Goal: Information Seeking & Learning: Understand process/instructions

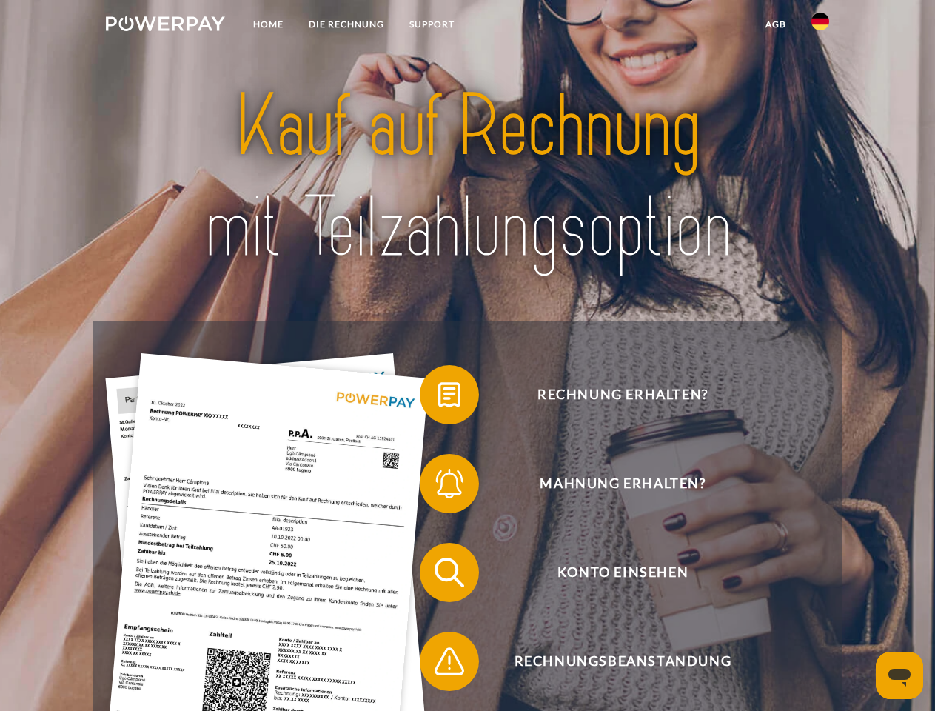
click at [165, 26] on img at bounding box center [165, 23] width 119 height 15
click at [820, 26] on img at bounding box center [820, 22] width 18 height 18
click at [775, 24] on link "agb" at bounding box center [776, 24] width 46 height 27
click at [438, 397] on span at bounding box center [427, 394] width 74 height 74
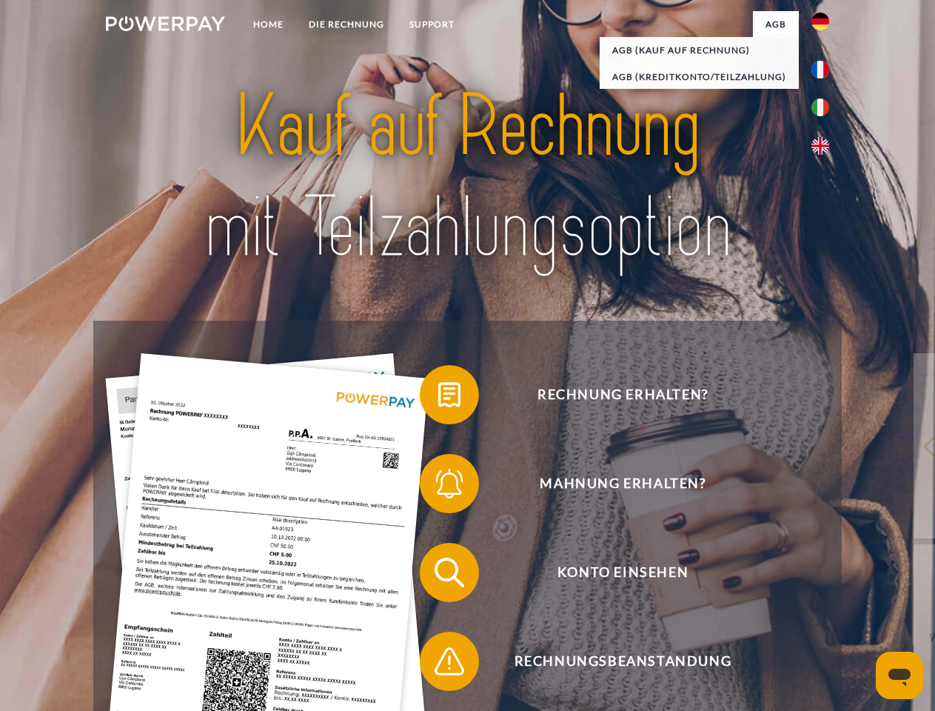
click at [438, 486] on span at bounding box center [427, 483] width 74 height 74
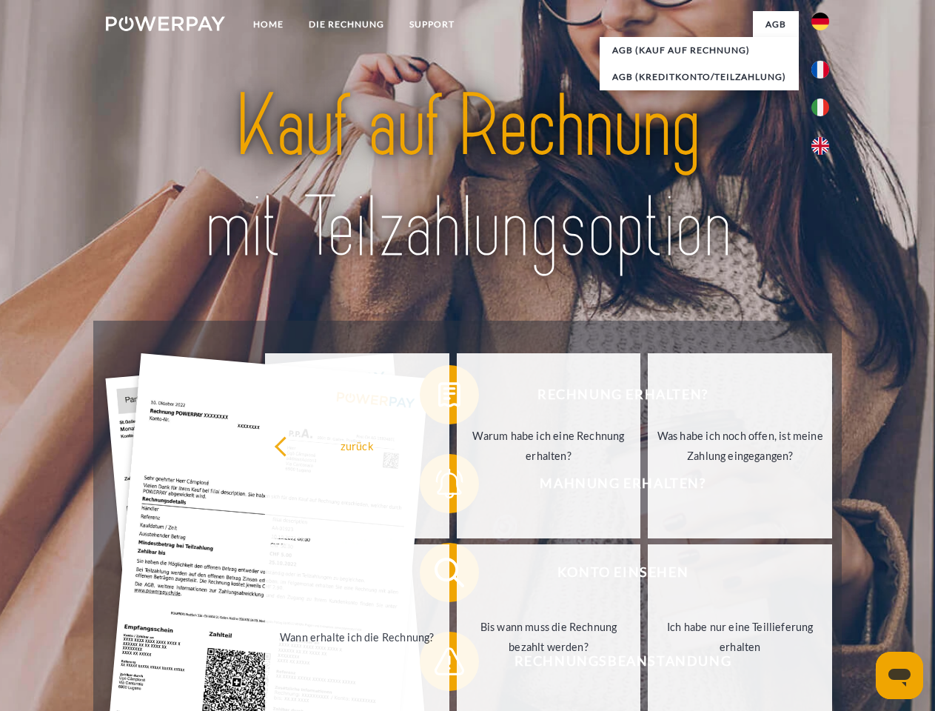
click at [457, 575] on link "Bis wann muss die Rechnung bezahlt werden?" at bounding box center [549, 636] width 184 height 185
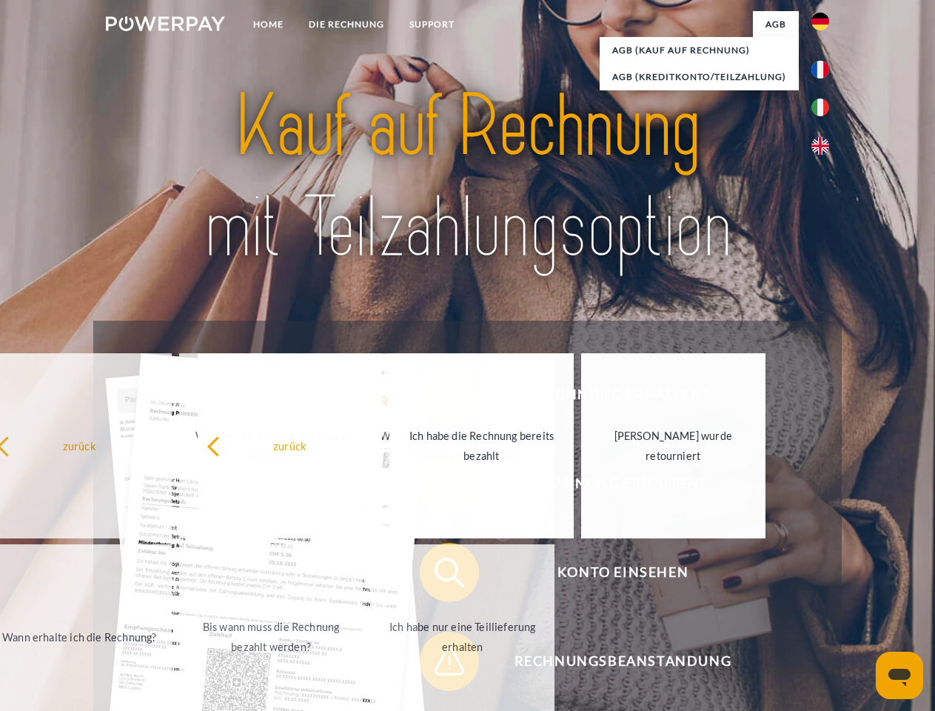
click at [438, 664] on span at bounding box center [427, 661] width 74 height 74
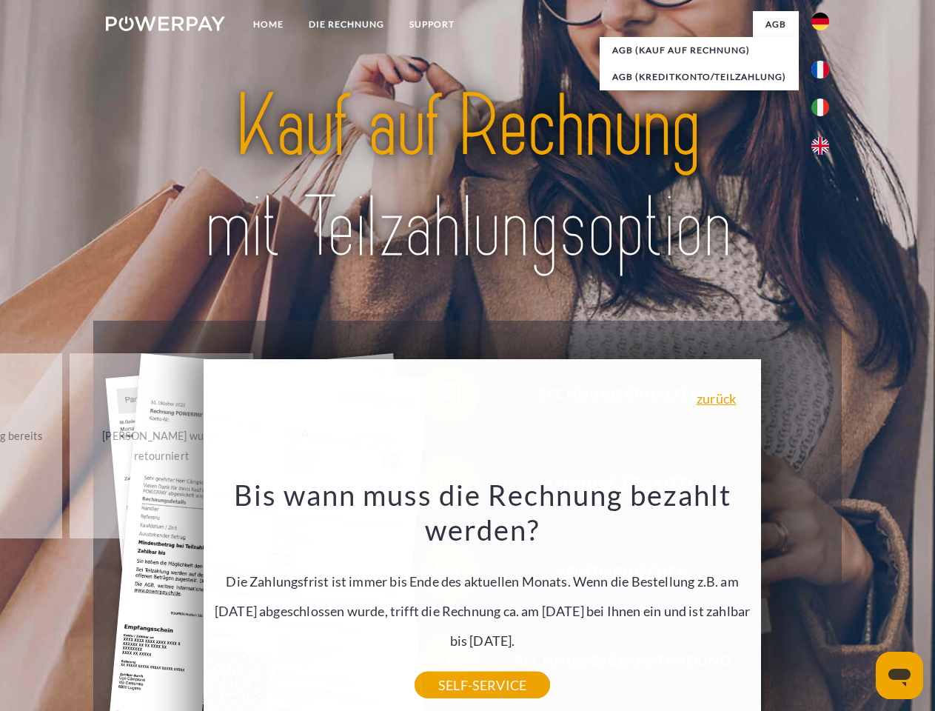
click at [899, 675] on icon "Messaging-Fenster öffnen" at bounding box center [899, 677] width 22 height 18
